Goal: Communication & Community: Connect with others

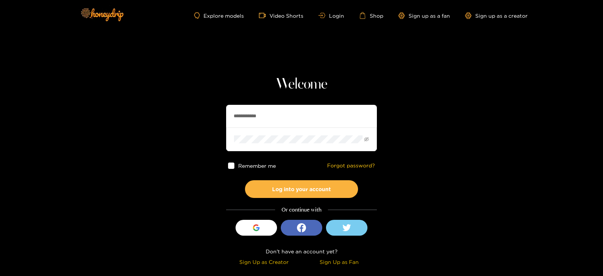
drag, startPoint x: 280, startPoint y: 116, endPoint x: 211, endPoint y: 108, distance: 69.4
click at [211, 108] on section "**********" at bounding box center [301, 134] width 603 height 268
type input "********"
click at [245, 180] on button "Log into your account" at bounding box center [301, 189] width 113 height 18
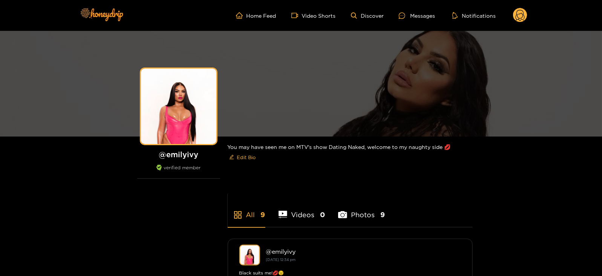
click at [423, 6] on div "Home Feed Video Shorts Discover Messages Notifications 0 videos discover messag…" at bounding box center [301, 15] width 452 height 31
click at [423, 7] on div "Home Feed Video Shorts Discover Messages Notifications 0 videos discover messag…" at bounding box center [301, 15] width 452 height 31
click at [399, 20] on ul "Home Feed Video Shorts Discover Messages Notifications" at bounding box center [381, 15] width 291 height 15
click at [402, 17] on icon at bounding box center [402, 15] width 6 height 6
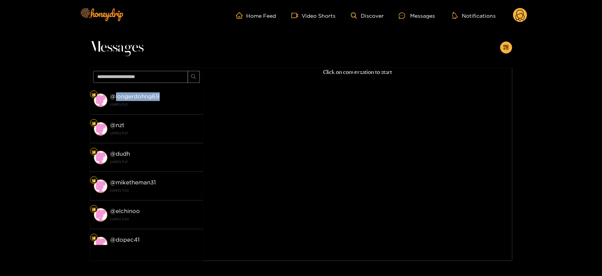
click at [141, 94] on strong "@ longerdohng69" at bounding box center [134, 96] width 49 height 6
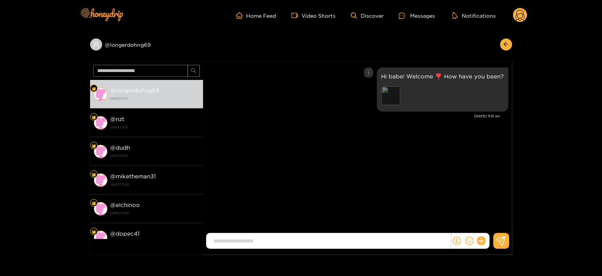
click at [390, 93] on div "Preview" at bounding box center [390, 95] width 19 height 19
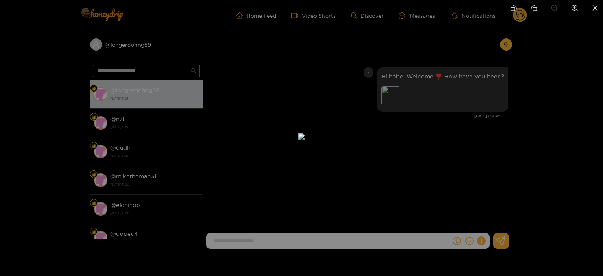
click at [512, 112] on div at bounding box center [301, 138] width 603 height 276
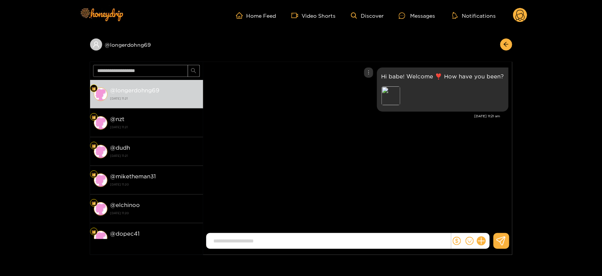
click div "Hi babe! Welcome ❣️ How have you been? Preview"
click p "Hi babe! Welcome ❣️ How have you been?"
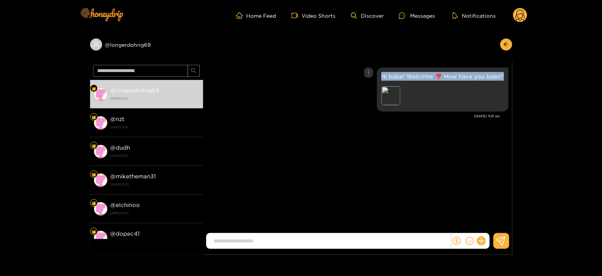
copy p "Hi babe! Welcome ❣️ How have you been?"
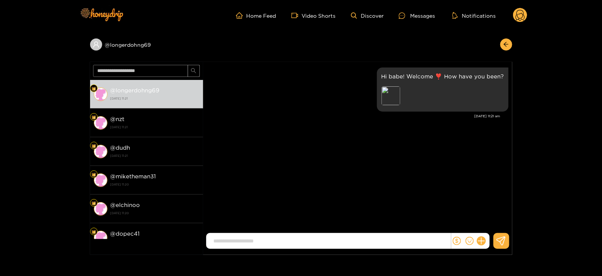
click circle
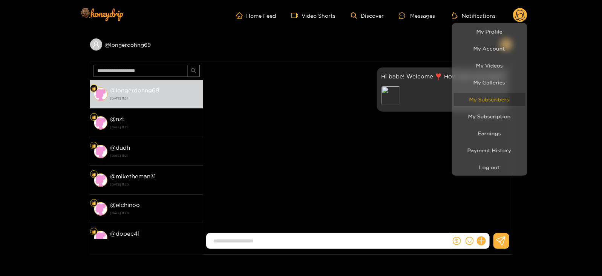
click link "My Subscribers"
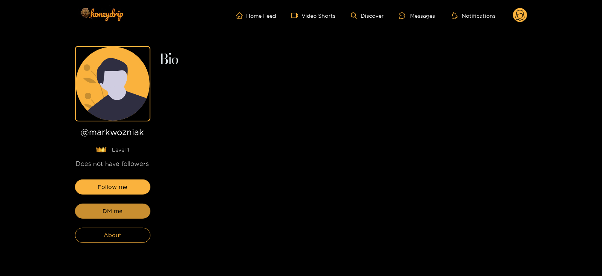
click at [140, 215] on button "DM me" at bounding box center [112, 210] width 75 height 15
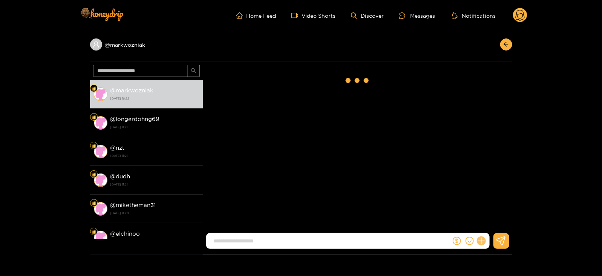
click at [484, 240] on icon at bounding box center [481, 241] width 9 height 9
click at [497, 219] on icon at bounding box center [495, 223] width 8 height 8
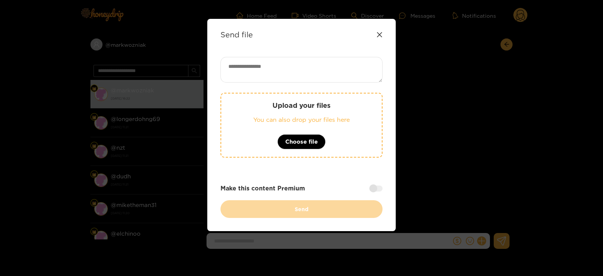
click at [273, 67] on textarea at bounding box center [301, 70] width 162 height 26
paste textarea "**********"
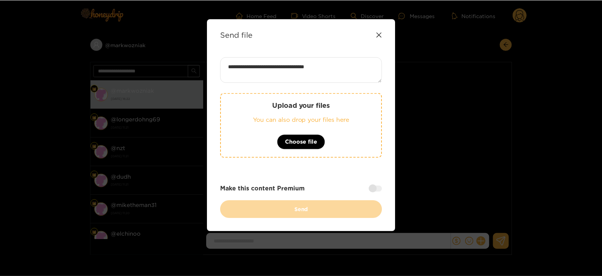
scroll to position [1, 0]
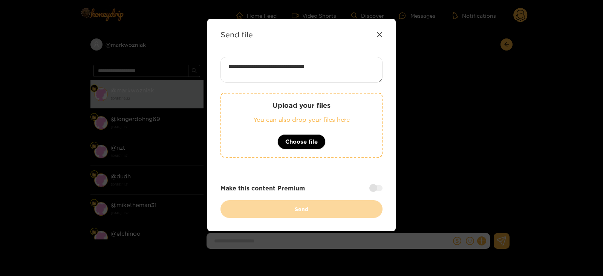
type textarea "**********"
click at [262, 101] on p "Upload your files" at bounding box center [301, 105] width 130 height 9
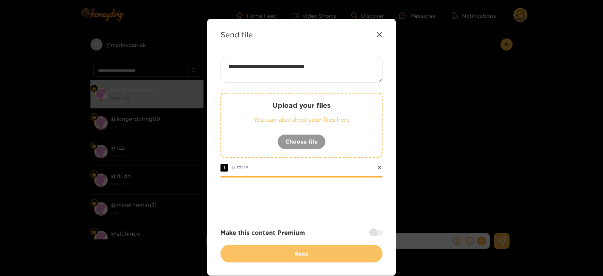
click at [249, 246] on button "Send" at bounding box center [301, 254] width 162 height 18
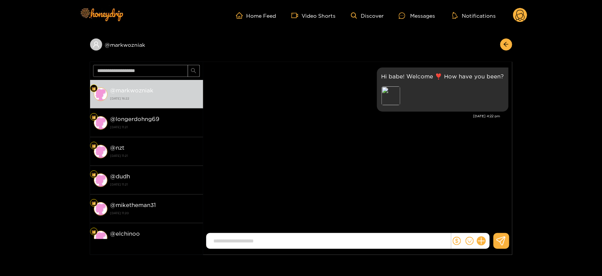
scroll to position [0, 0]
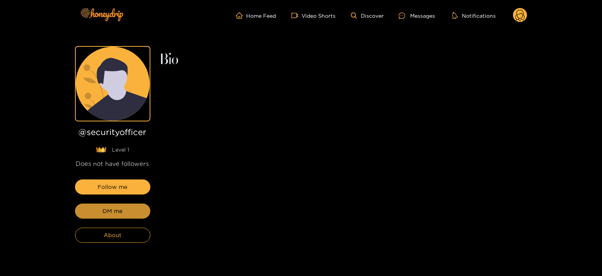
click at [115, 216] on button "DM me" at bounding box center [112, 210] width 75 height 15
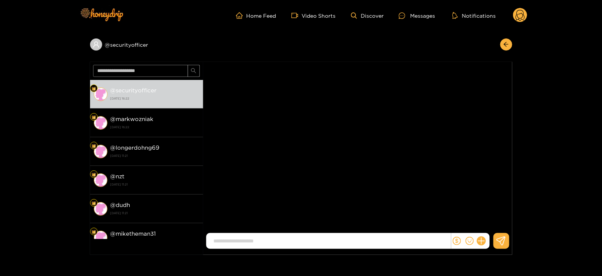
click at [484, 245] on div at bounding box center [470, 241] width 38 height 16
click at [484, 243] on button at bounding box center [481, 240] width 13 height 13
click at [496, 223] on icon at bounding box center [495, 223] width 8 height 8
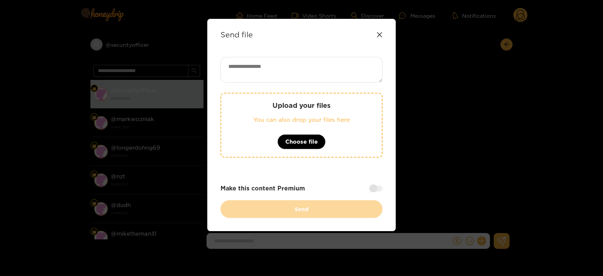
click at [313, 80] on textarea at bounding box center [301, 70] width 162 height 26
type textarea "*"
paste textarea "**********"
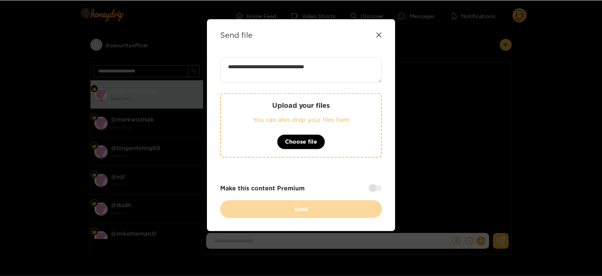
scroll to position [1, 0]
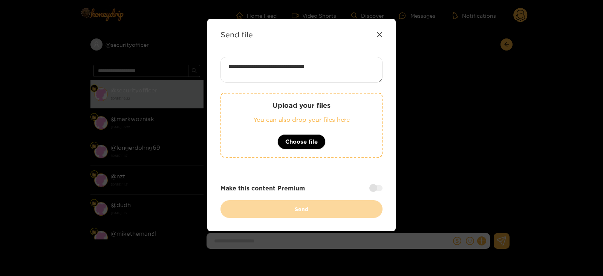
type textarea "**********"
click at [284, 122] on p "You can also drop your files here" at bounding box center [301, 119] width 130 height 9
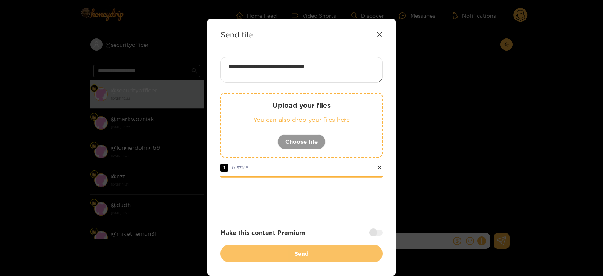
click at [276, 246] on button "Send" at bounding box center [301, 254] width 162 height 18
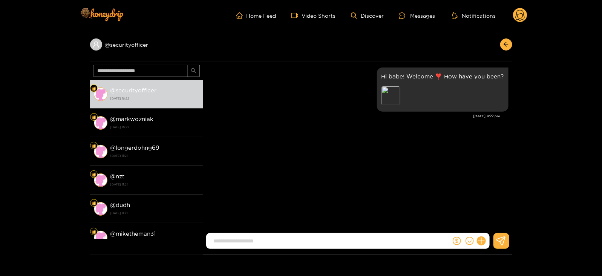
scroll to position [0, 0]
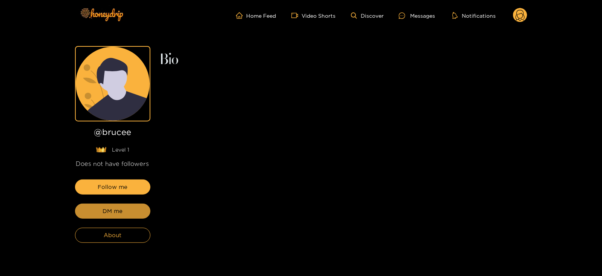
click at [122, 211] on span "DM me" at bounding box center [112, 210] width 20 height 9
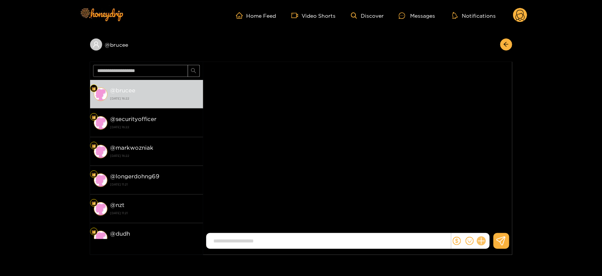
click at [480, 238] on icon at bounding box center [481, 241] width 9 height 9
click at [494, 219] on icon at bounding box center [494, 222] width 7 height 7
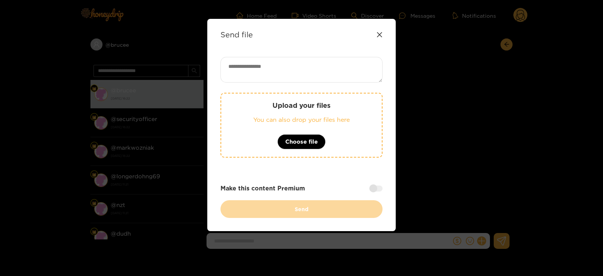
click at [277, 61] on textarea at bounding box center [301, 70] width 162 height 26
paste textarea "**********"
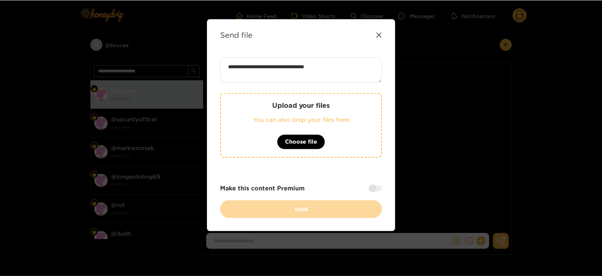
scroll to position [1, 0]
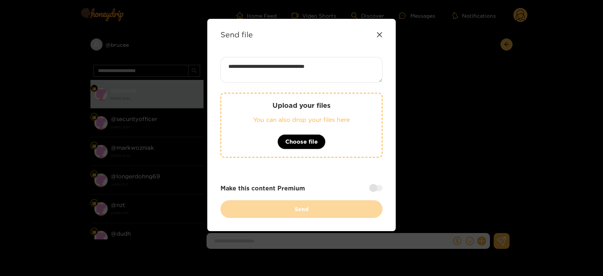
type textarea "**********"
click at [264, 110] on div "Upload your files You can also drop your files here Choose file" at bounding box center [301, 125] width 162 height 65
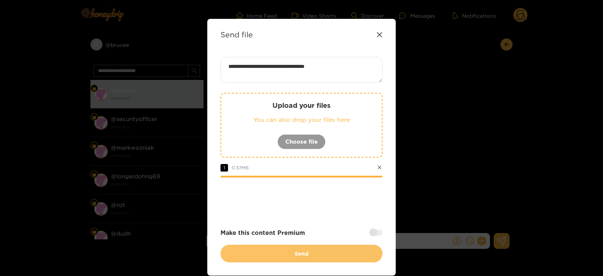
click at [237, 245] on button "Send" at bounding box center [301, 254] width 162 height 18
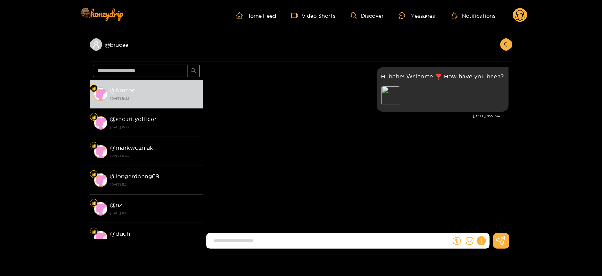
scroll to position [0, 0]
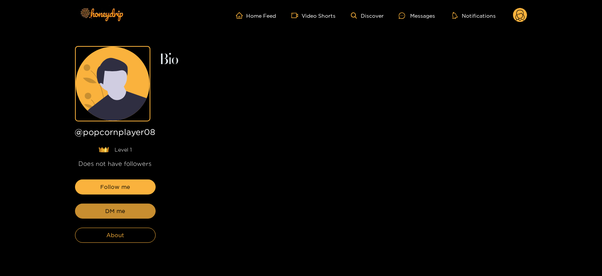
click at [128, 208] on button "DM me" at bounding box center [115, 210] width 81 height 15
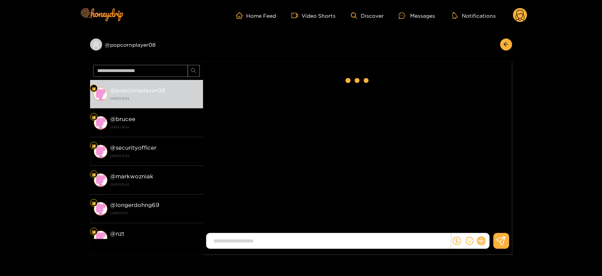
click at [480, 242] on icon at bounding box center [481, 241] width 9 height 9
click at [486, 231] on div "[PERSON_NAME]" at bounding box center [357, 148] width 309 height 173
click at [491, 222] on icon at bounding box center [495, 223] width 8 height 8
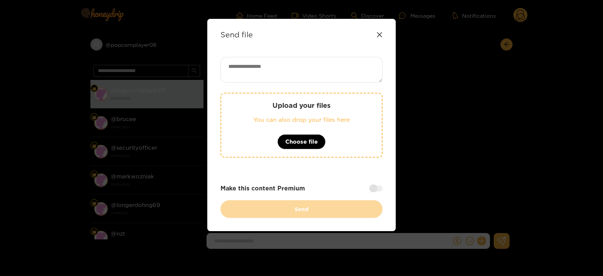
click at [274, 63] on textarea at bounding box center [301, 70] width 162 height 26
paste textarea "**********"
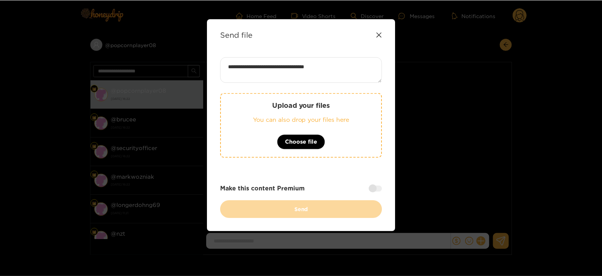
scroll to position [1, 0]
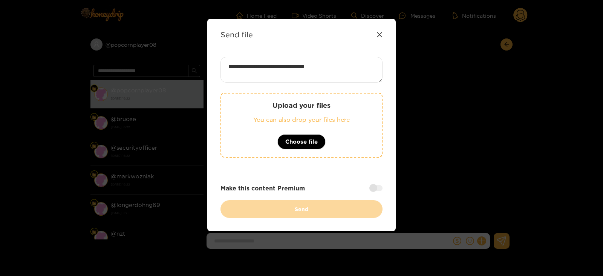
type textarea "**********"
click at [257, 118] on p "You can also drop your files here" at bounding box center [301, 119] width 130 height 9
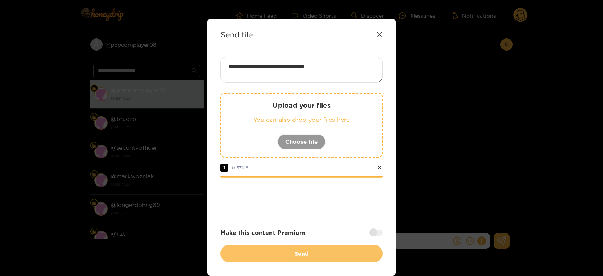
click at [248, 245] on button "Send" at bounding box center [301, 254] width 162 height 18
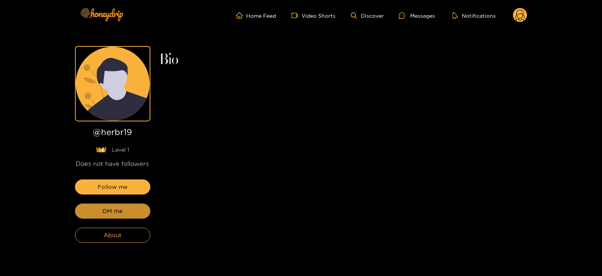
click at [122, 214] on button "DM me" at bounding box center [112, 210] width 75 height 15
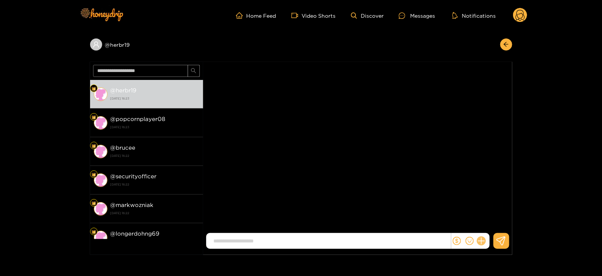
click at [480, 240] on icon at bounding box center [481, 241] width 9 height 9
click at [497, 220] on icon at bounding box center [495, 223] width 8 height 8
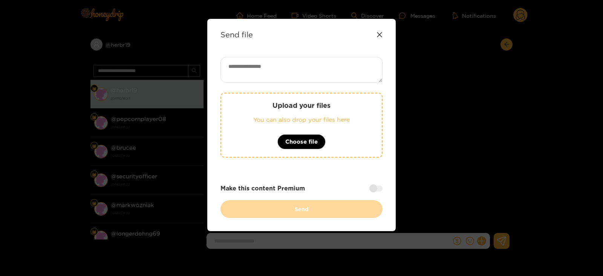
click at [285, 44] on div "Send file Upload your files You can also drop your files here Choose file Make …" at bounding box center [301, 125] width 188 height 212
click at [284, 57] on textarea at bounding box center [301, 70] width 162 height 26
paste textarea "**********"
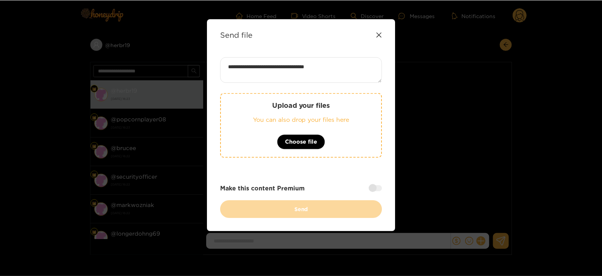
scroll to position [1, 0]
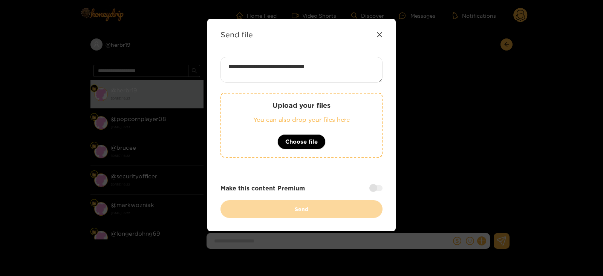
type textarea "**********"
click at [277, 104] on p "Upload your files" at bounding box center [301, 105] width 130 height 9
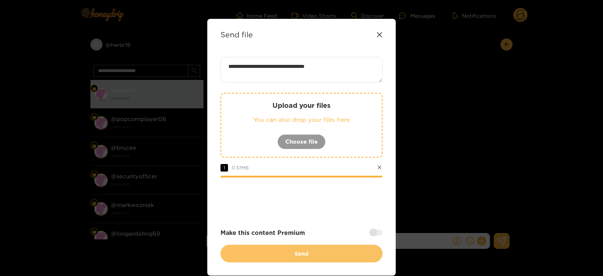
click at [273, 253] on button "Send" at bounding box center [301, 254] width 162 height 18
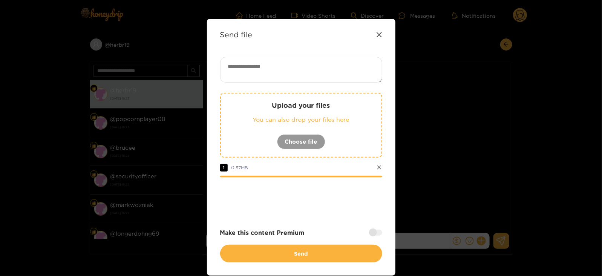
scroll to position [0, 0]
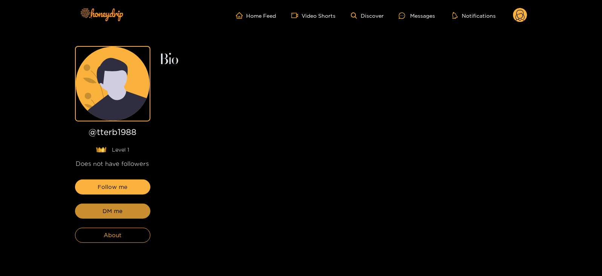
click at [121, 210] on span "DM me" at bounding box center [112, 210] width 20 height 9
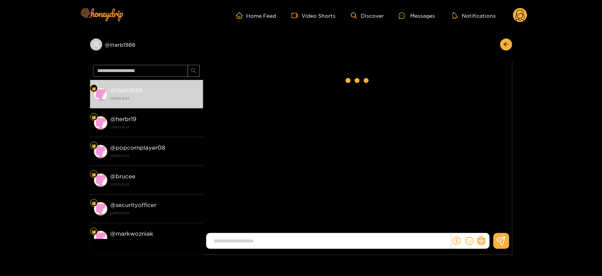
click at [480, 240] on icon at bounding box center [481, 241] width 9 height 9
click at [491, 224] on icon at bounding box center [495, 223] width 8 height 8
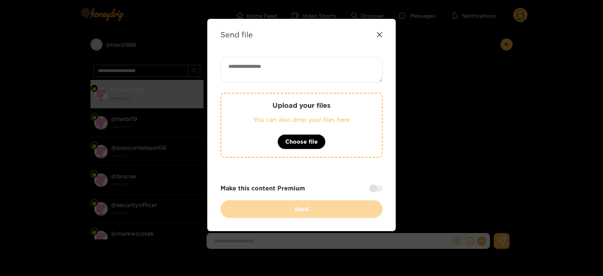
click at [244, 59] on textarea at bounding box center [301, 70] width 162 height 26
click at [254, 64] on textarea at bounding box center [301, 70] width 162 height 26
paste textarea "**********"
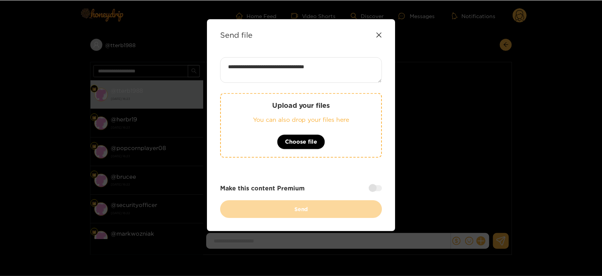
scroll to position [1, 0]
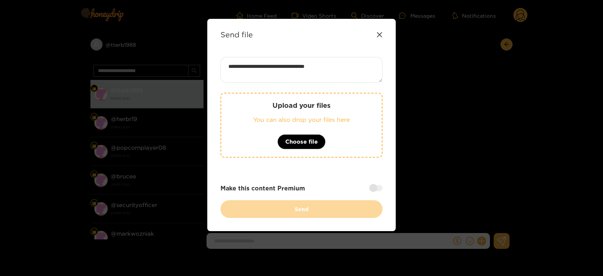
type textarea "**********"
click at [254, 135] on div "Upload your files You can also drop your files here Choose file" at bounding box center [301, 125] width 162 height 65
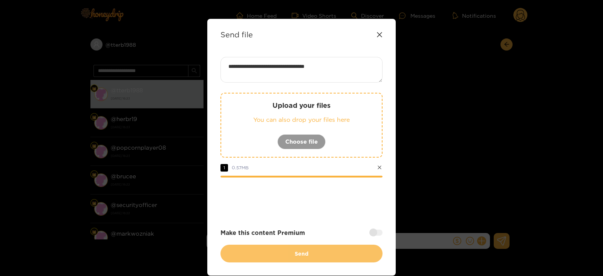
click at [234, 250] on button "Send" at bounding box center [301, 254] width 162 height 18
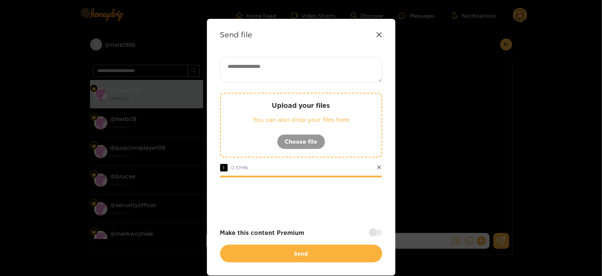
scroll to position [0, 0]
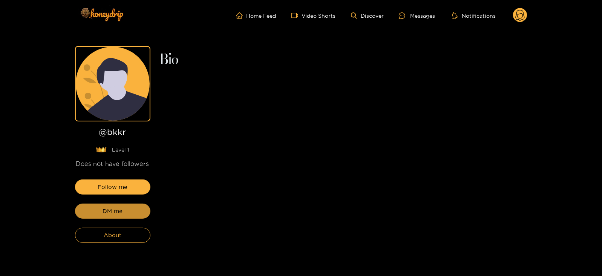
click at [126, 210] on button "DM me" at bounding box center [112, 210] width 75 height 15
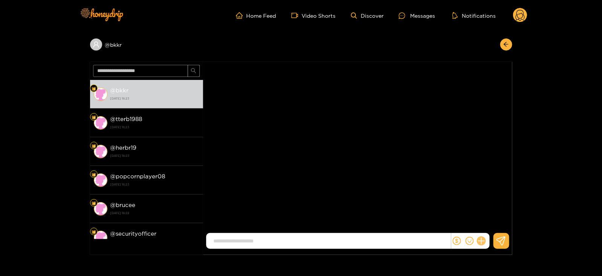
click at [483, 242] on icon at bounding box center [481, 241] width 9 height 9
click at [496, 226] on button at bounding box center [495, 222] width 26 height 17
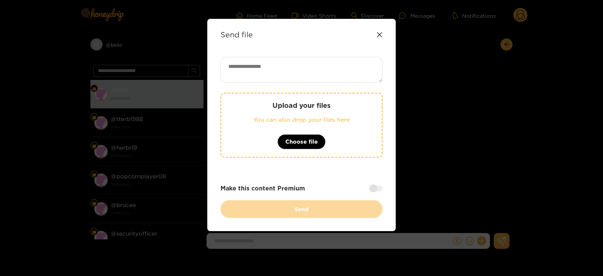
click at [293, 60] on textarea at bounding box center [301, 70] width 162 height 26
paste textarea "**********"
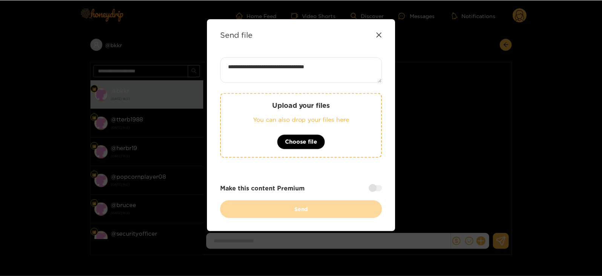
scroll to position [1, 0]
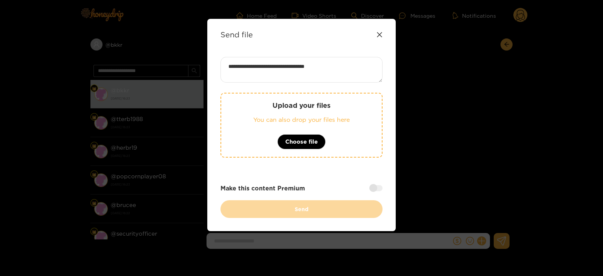
type textarea "**********"
click at [284, 120] on p "You can also drop your files here" at bounding box center [301, 119] width 130 height 9
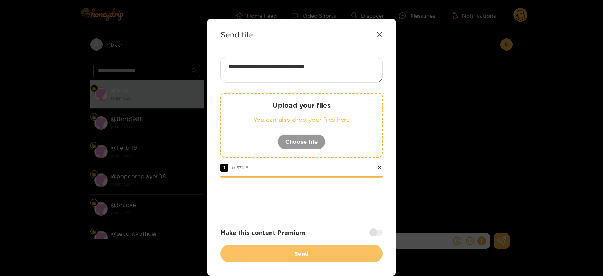
click at [247, 248] on button "Send" at bounding box center [301, 254] width 162 height 18
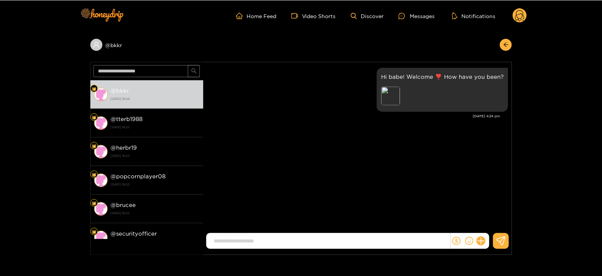
scroll to position [0, 0]
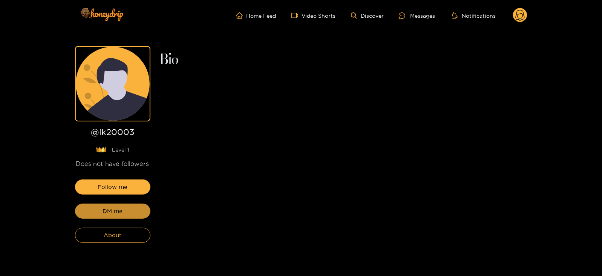
click at [107, 212] on span "DM me" at bounding box center [112, 210] width 20 height 9
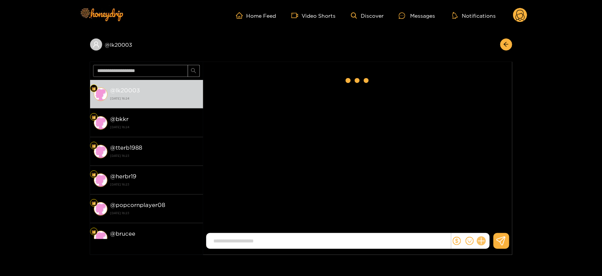
click at [480, 240] on icon at bounding box center [481, 241] width 9 height 9
click at [489, 226] on button at bounding box center [495, 222] width 26 height 17
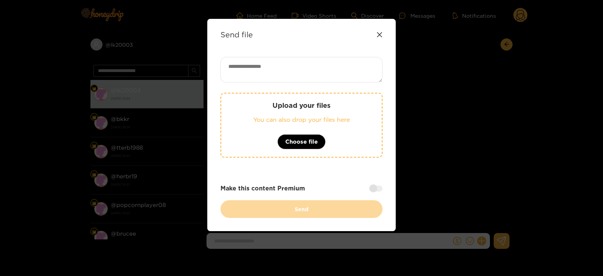
click at [271, 63] on textarea at bounding box center [301, 70] width 162 height 26
paste textarea "**********"
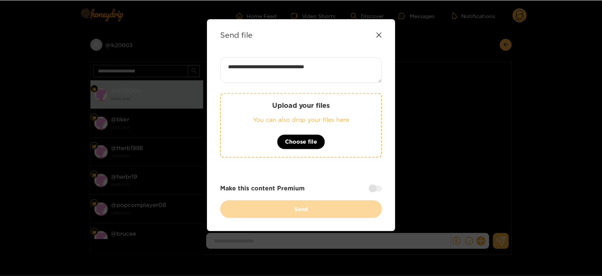
scroll to position [1, 0]
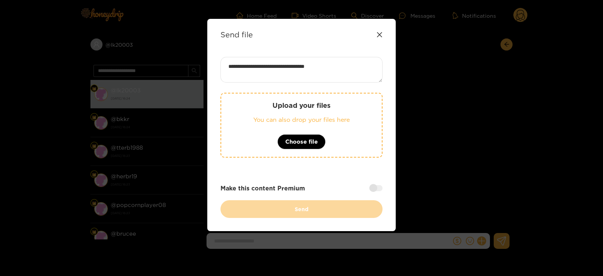
type textarea "**********"
click at [261, 114] on div "Upload your files You can also drop your files here Choose file" at bounding box center [301, 125] width 162 height 65
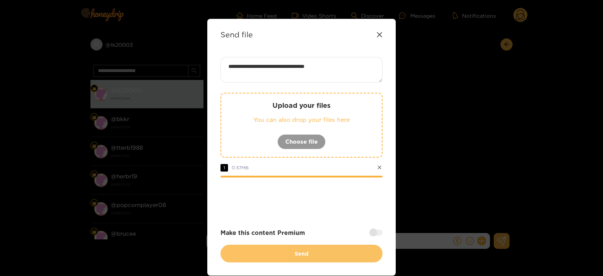
click at [260, 252] on button "Send" at bounding box center [301, 254] width 162 height 18
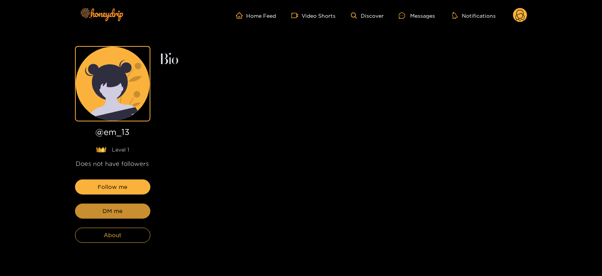
click at [99, 209] on button "DM me" at bounding box center [112, 210] width 75 height 15
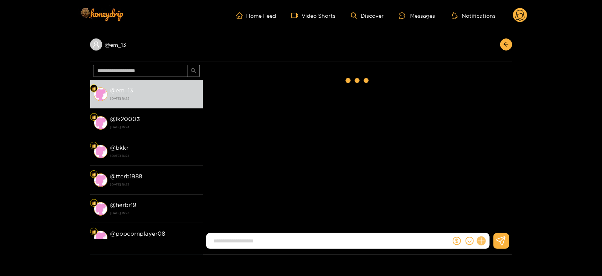
click at [481, 241] on icon at bounding box center [480, 240] width 7 height 7
click at [494, 219] on icon at bounding box center [495, 223] width 8 height 8
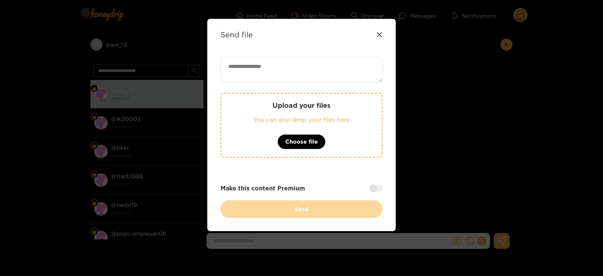
click at [298, 71] on textarea at bounding box center [301, 70] width 162 height 26
paste textarea "**********"
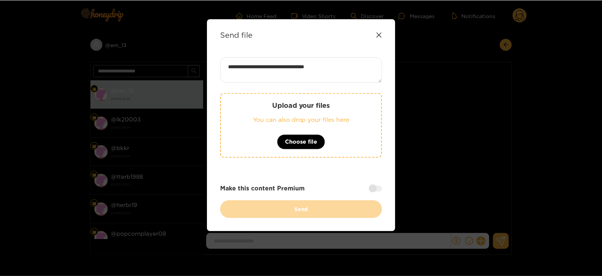
scroll to position [1, 0]
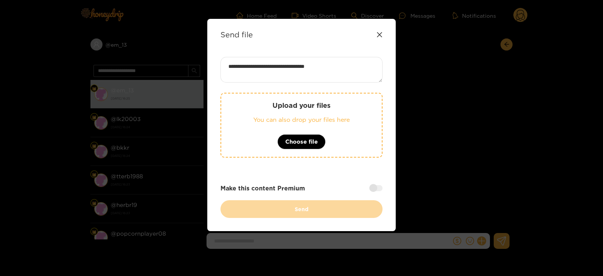
type textarea "**********"
click at [266, 131] on div "Upload your files You can also drop your files here Choose file" at bounding box center [301, 125] width 162 height 65
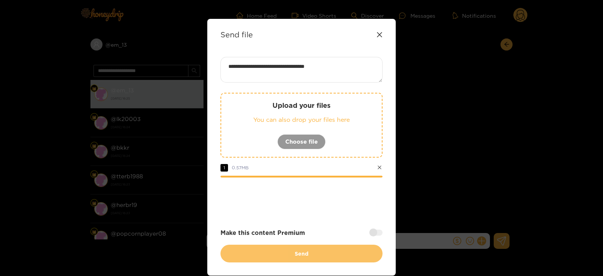
click at [269, 253] on button "Send" at bounding box center [301, 254] width 162 height 18
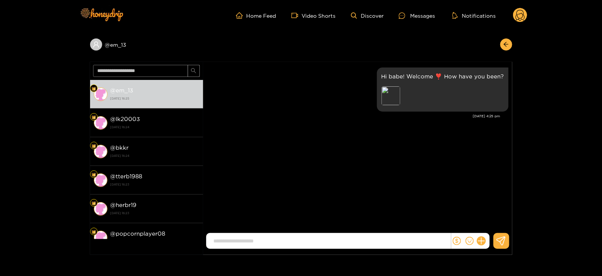
scroll to position [0, 0]
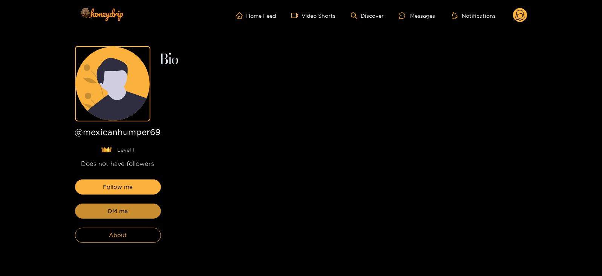
click at [139, 214] on button "DM me" at bounding box center [118, 210] width 86 height 15
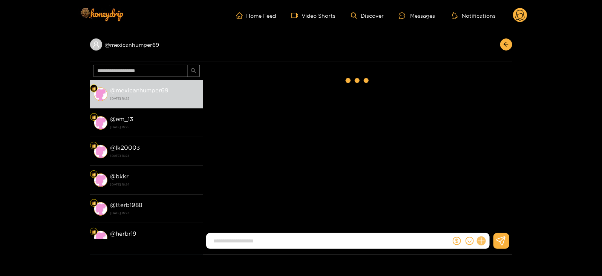
click at [478, 240] on icon at bounding box center [480, 240] width 7 height 7
click at [489, 223] on button at bounding box center [495, 222] width 26 height 17
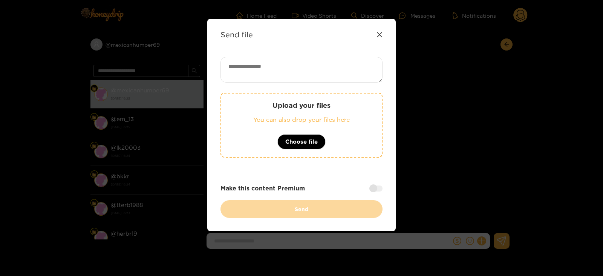
click at [299, 60] on textarea at bounding box center [301, 70] width 162 height 26
paste textarea "**********"
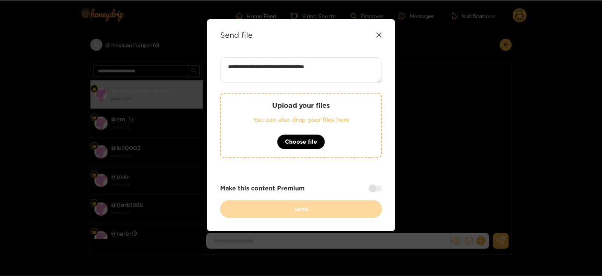
scroll to position [1, 0]
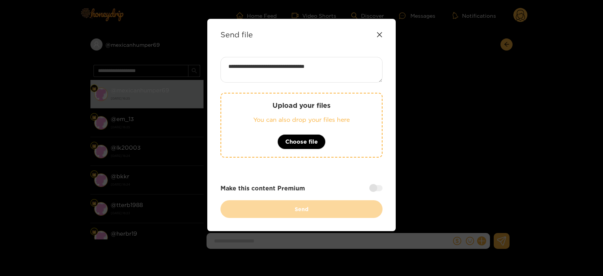
type textarea "**********"
click at [233, 162] on div at bounding box center [301, 162] width 162 height 2
click at [242, 123] on div "Upload your files You can also drop your files here Choose file" at bounding box center [301, 125] width 162 height 65
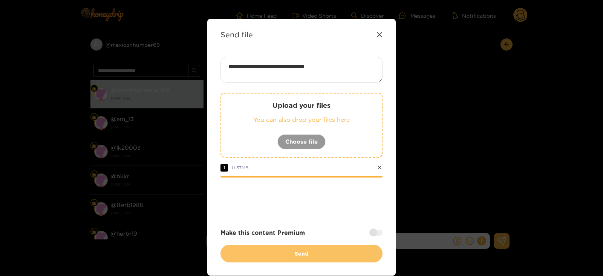
click at [249, 249] on button "Send" at bounding box center [301, 254] width 162 height 18
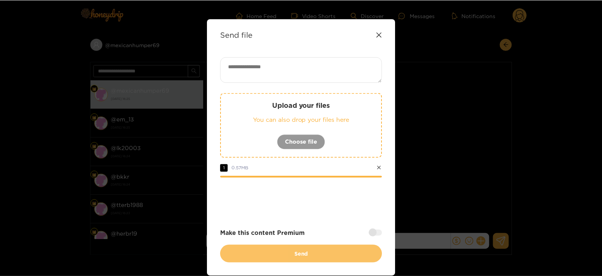
scroll to position [0, 0]
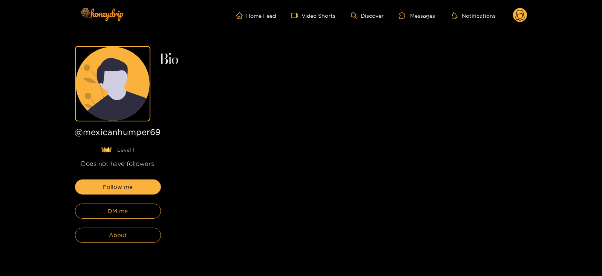
click at [183, 1] on div "Home Feed Video Shorts Discover Messages Notifications 0" at bounding box center [301, 15] width 452 height 31
click at [115, 208] on span "DM me" at bounding box center [112, 210] width 20 height 9
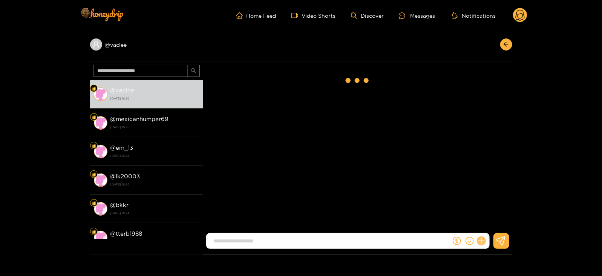
click at [482, 238] on icon at bounding box center [481, 241] width 9 height 9
click at [489, 225] on button at bounding box center [495, 222] width 26 height 17
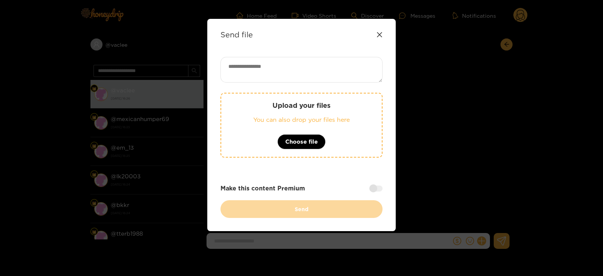
click at [257, 70] on textarea at bounding box center [301, 70] width 162 height 26
paste textarea "**********"
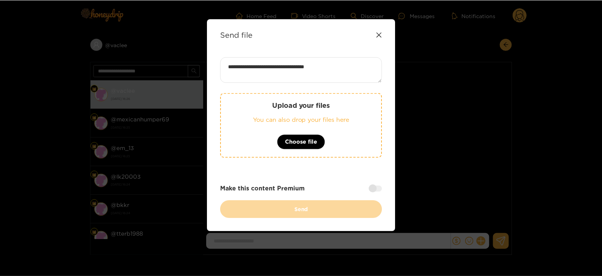
scroll to position [1, 0]
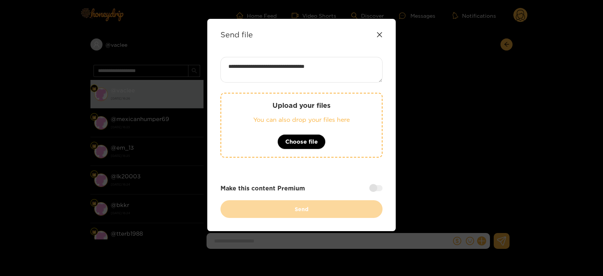
type textarea "**********"
click at [255, 122] on p "You can also drop your files here" at bounding box center [301, 119] width 130 height 9
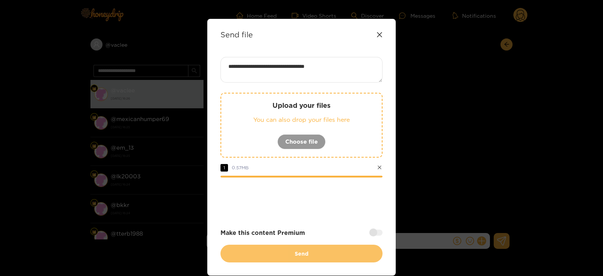
click at [271, 248] on button "Send" at bounding box center [301, 254] width 162 height 18
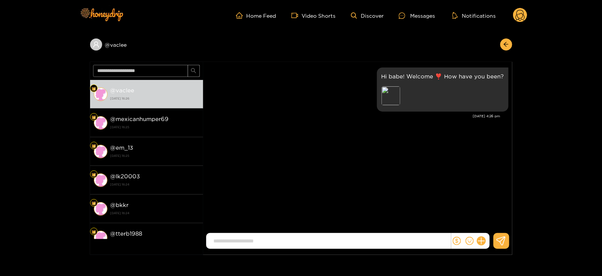
scroll to position [0, 0]
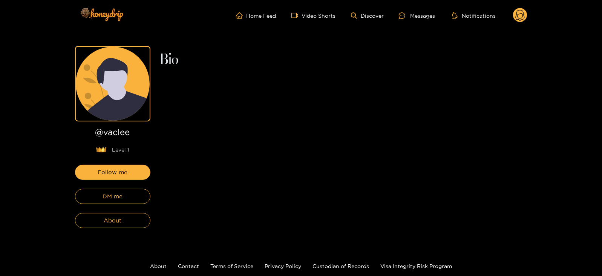
click at [516, 14] on circle at bounding box center [520, 15] width 14 height 14
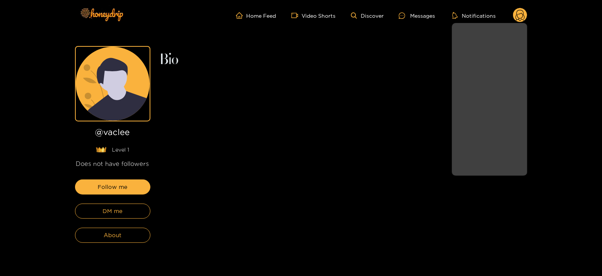
click at [485, 164] on button "Log out" at bounding box center [490, 167] width 72 height 13
